Goal: Information Seeking & Learning: Check status

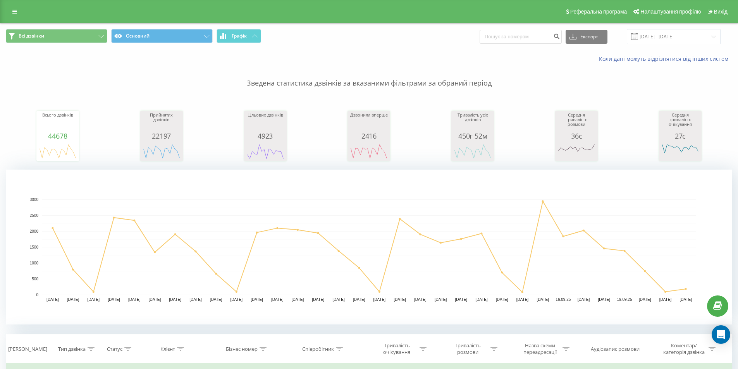
click at [10, 17] on div "Реферальна програма Налаштування профілю Вихід" at bounding box center [369, 11] width 738 height 23
click at [17, 14] on icon at bounding box center [14, 11] width 5 height 5
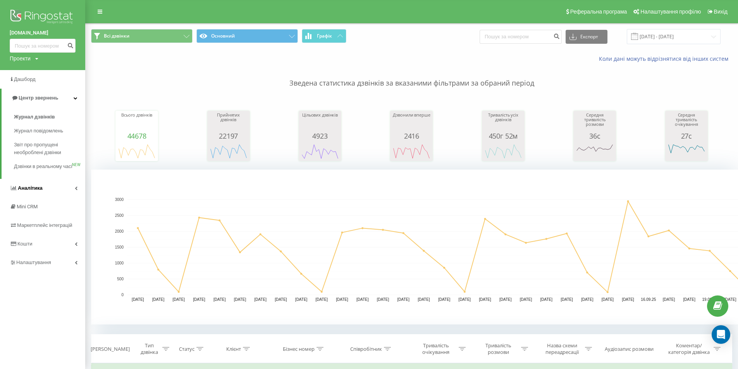
click at [37, 192] on span "Аналiтика" at bounding box center [26, 188] width 33 height 8
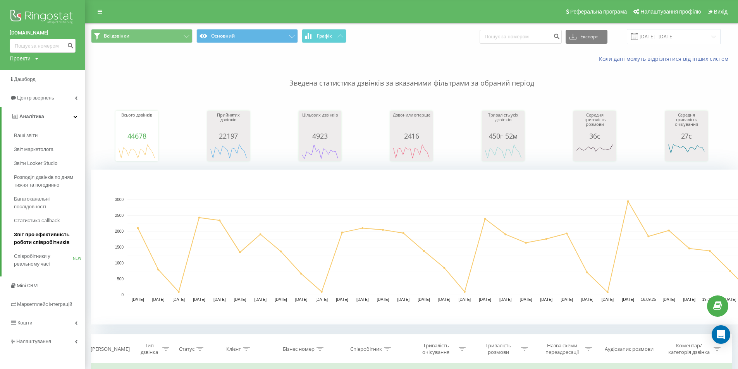
click at [35, 238] on span "Звіт про ефективність роботи співробітників" at bounding box center [47, 238] width 67 height 15
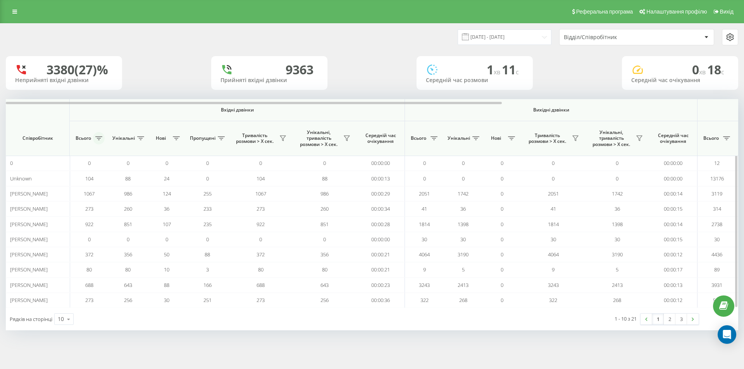
click at [100, 141] on button at bounding box center [99, 138] width 12 height 12
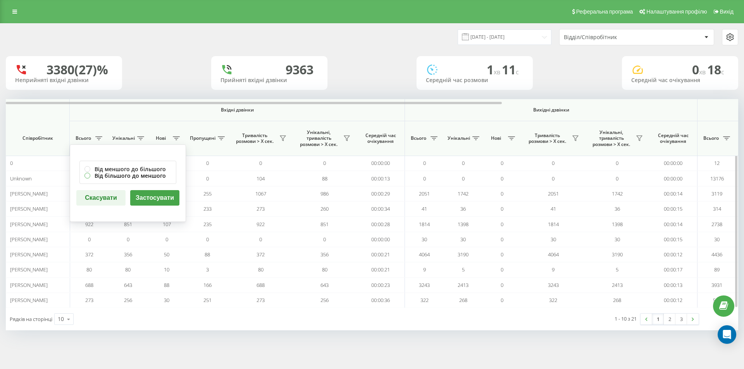
click at [110, 176] on label "Від більшого до меншого" at bounding box center [127, 175] width 87 height 7
radio input "true"
click at [161, 203] on button "Застосувати" at bounding box center [154, 197] width 49 height 15
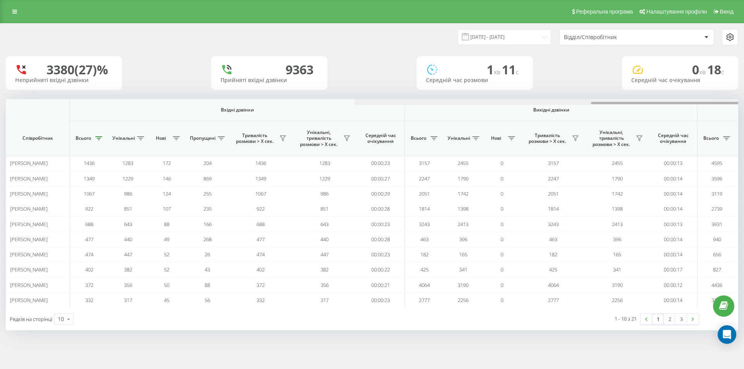
scroll to position [0, 349]
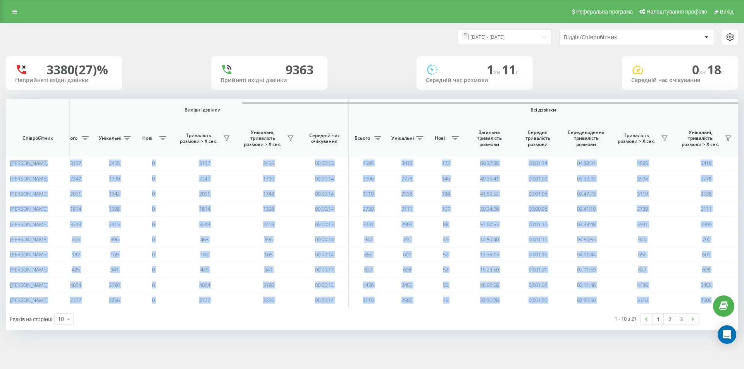
drag, startPoint x: 470, startPoint y: 101, endPoint x: 547, endPoint y: 96, distance: 77.2
click at [547, 96] on div "[DATE] - [DATE] Відділ/Співробітник 3380 (27)% Неприйняті вхідні дзвінки [GEOGR…" at bounding box center [372, 177] width 732 height 307
click at [377, 136] on icon at bounding box center [377, 138] width 7 height 4
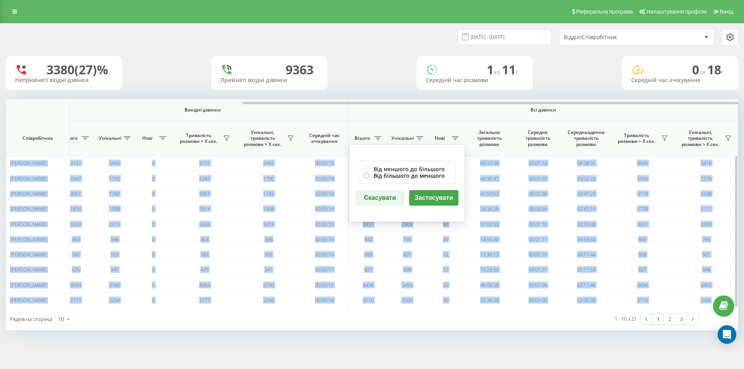
click at [389, 177] on label "Від більшого до меншого" at bounding box center [406, 175] width 87 height 7
radio input "true"
click at [448, 202] on button "Застосувати" at bounding box center [433, 197] width 49 height 15
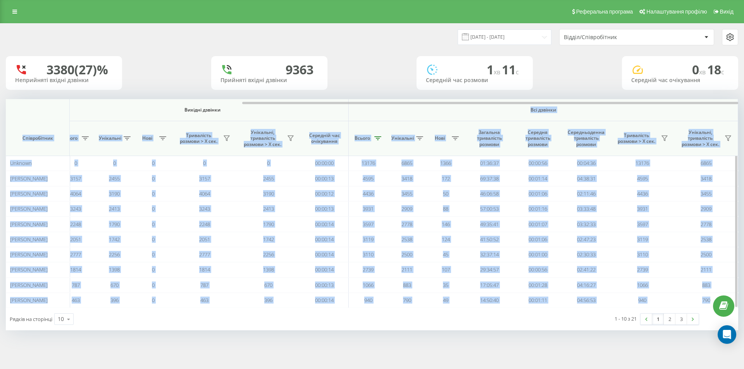
drag, startPoint x: 457, startPoint y: 100, endPoint x: 495, endPoint y: 105, distance: 38.0
click at [495, 105] on div "Вхідні дзвінки Вихідні дзвінки Всі дзвінки Співробітник Всього Унікальні Нові П…" at bounding box center [372, 203] width 732 height 209
click at [495, 105] on th "Всі дзвінки" at bounding box center [543, 110] width 389 height 22
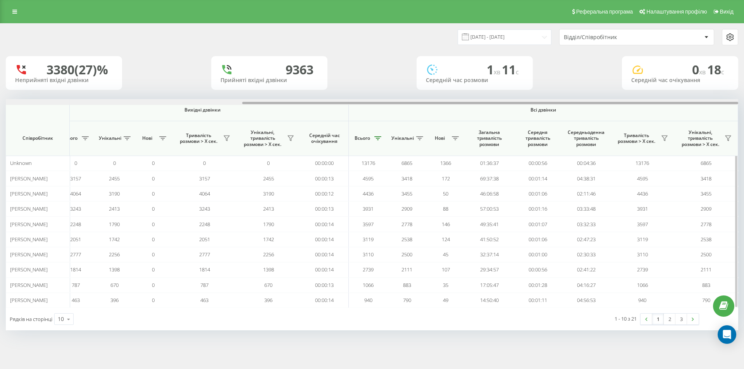
drag, startPoint x: 471, startPoint y: 102, endPoint x: 540, endPoint y: 102, distance: 69.7
click at [540, 102] on div at bounding box center [372, 102] width 732 height 6
drag, startPoint x: 404, startPoint y: 102, endPoint x: 423, endPoint y: 132, distance: 35.6
click at [423, 132] on div "Вхідні дзвінки Вихідні дзвінки Всі дзвінки Співробітник Всього Унікальні Нові П…" at bounding box center [372, 203] width 732 height 209
drag, startPoint x: 263, startPoint y: 104, endPoint x: 368, endPoint y: 96, distance: 105.7
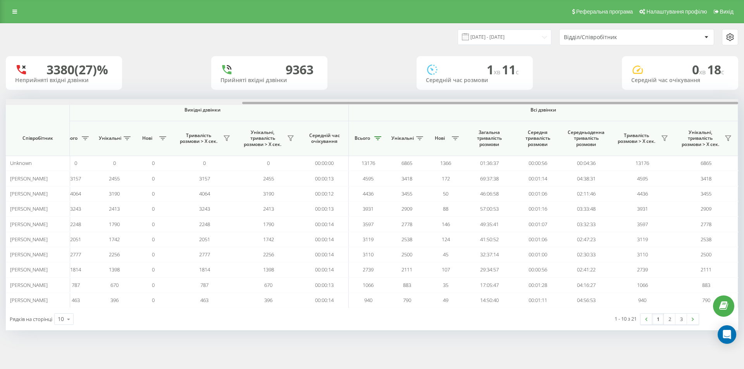
click at [368, 96] on div "22.08.2025 - 22.09.2025 Відділ/Співробітник 3380 (27)% Неприйняті вхідні дзвінк…" at bounding box center [372, 177] width 732 height 307
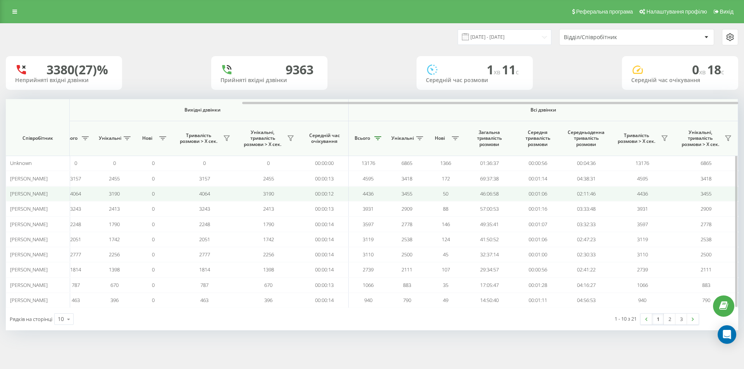
click at [44, 189] on td "Гуйдаш Юрій Михайлович" at bounding box center [38, 193] width 64 height 15
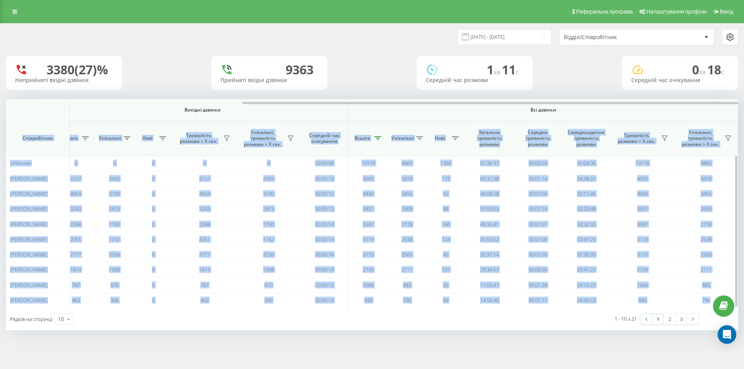
drag, startPoint x: 502, startPoint y: 100, endPoint x: 656, endPoint y: 106, distance: 153.5
click at [656, 106] on div "Вхідні дзвінки Вихідні дзвінки Всі дзвінки Співробітник Всього Унікальні Нові П…" at bounding box center [372, 203] width 732 height 209
click at [643, 103] on div at bounding box center [490, 103] width 496 height 2
click at [636, 100] on div at bounding box center [372, 102] width 732 height 6
